Goal: Task Accomplishment & Management: Use online tool/utility

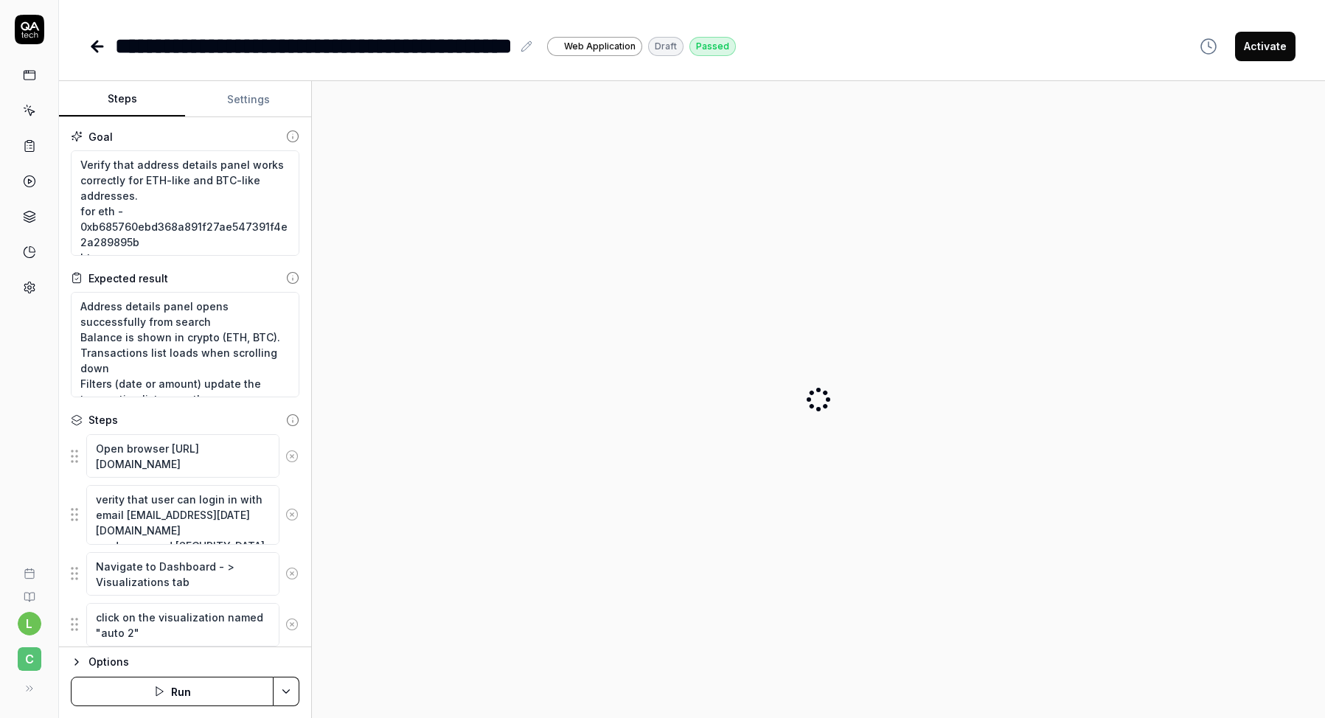
type textarea "*"
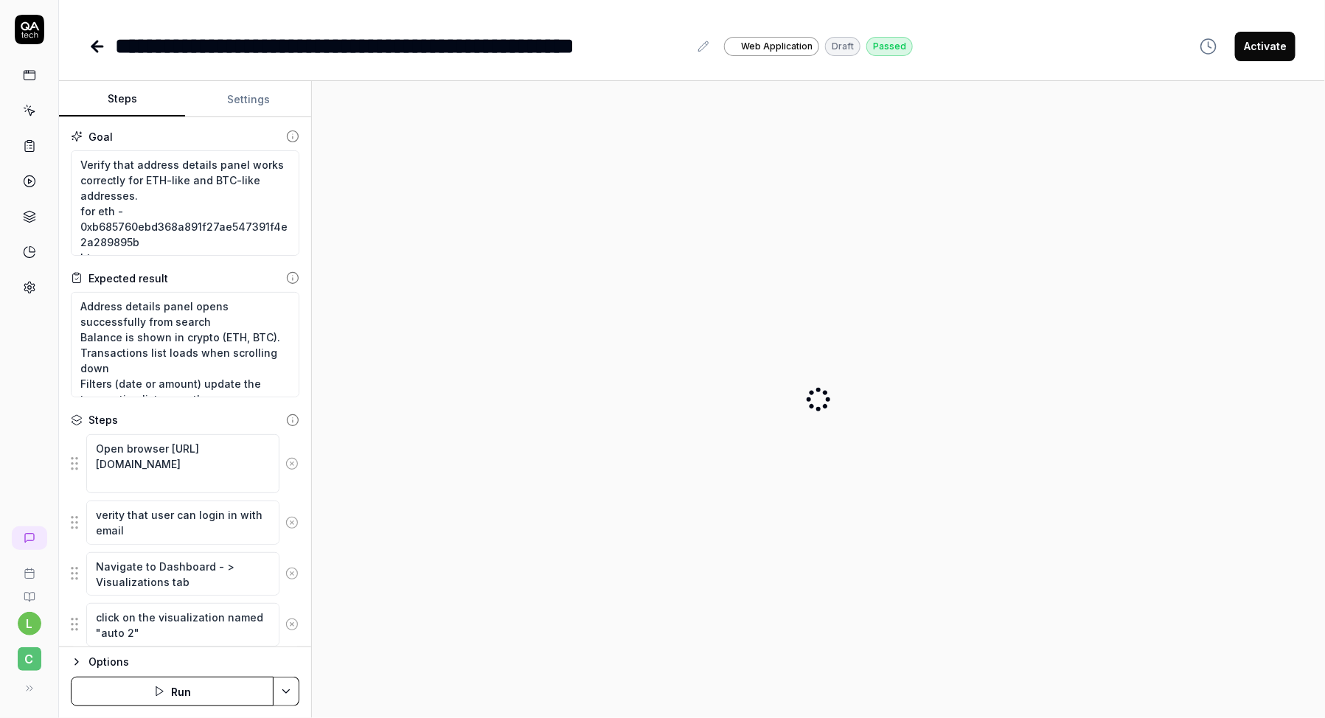
type textarea "*"
